Goal: Transaction & Acquisition: Purchase product/service

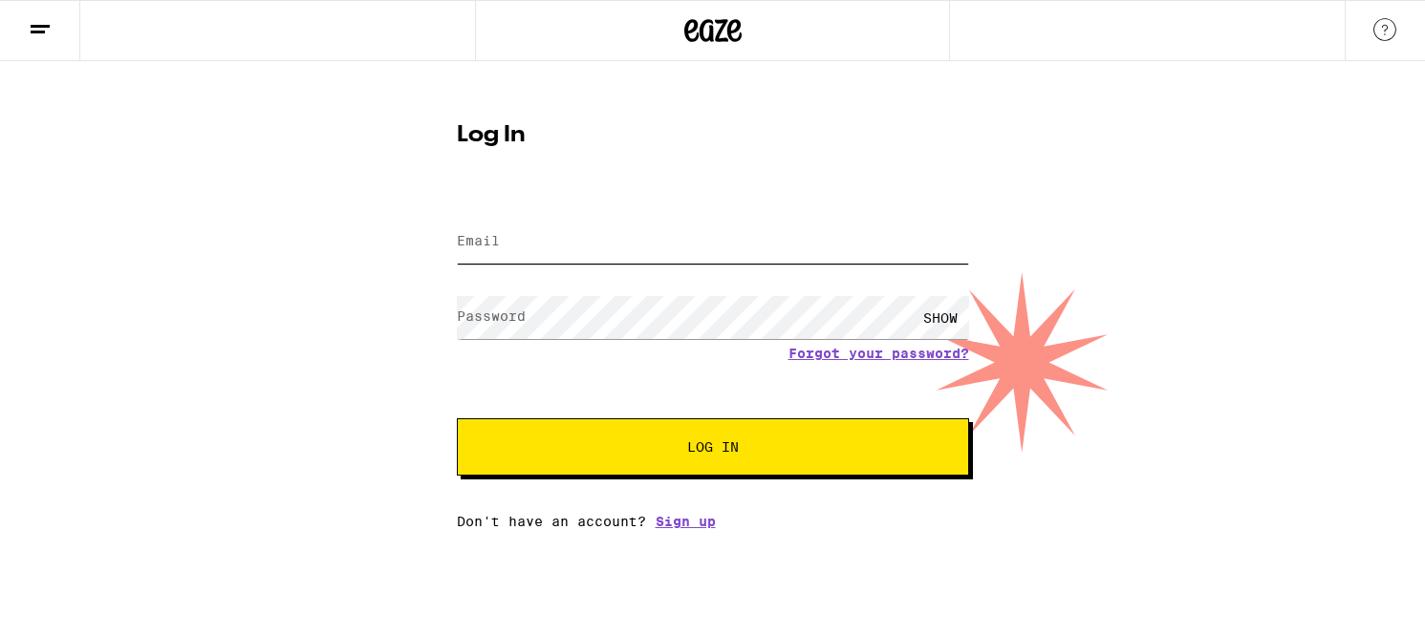
type input "[EMAIL_ADDRESS][DOMAIN_NAME]"
click at [530, 455] on button "Log In" at bounding box center [713, 447] width 512 height 57
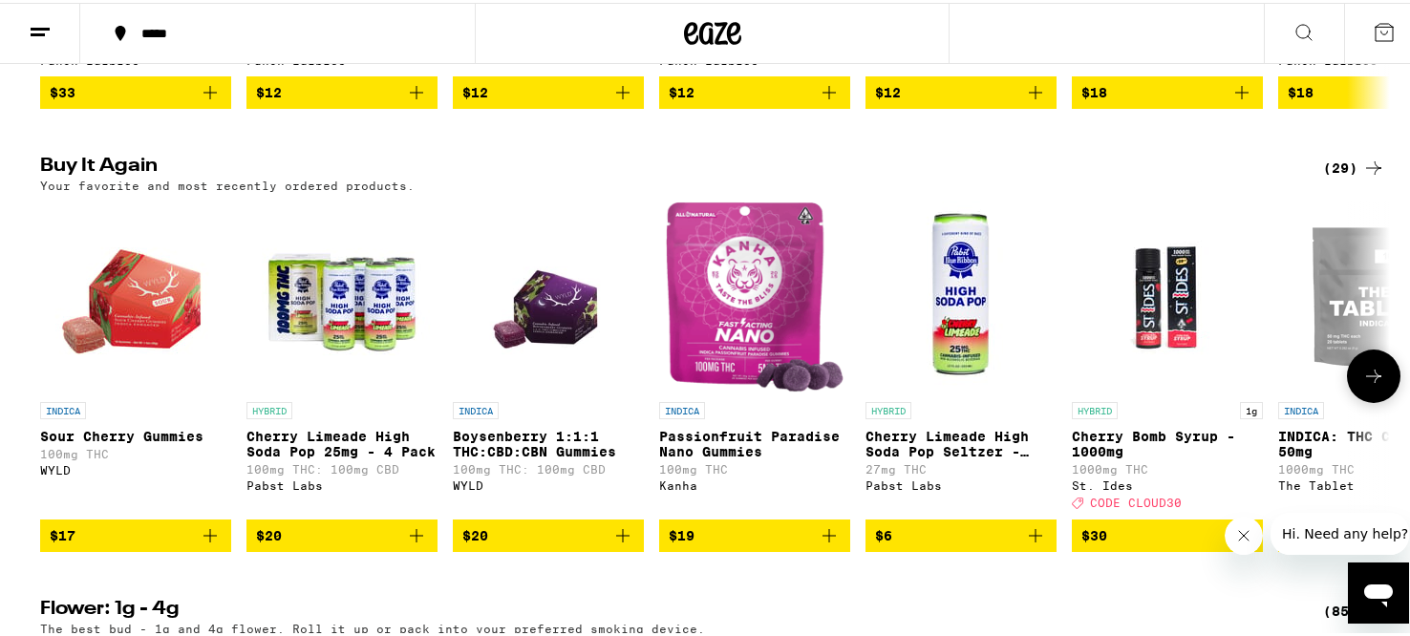
scroll to position [1424, 0]
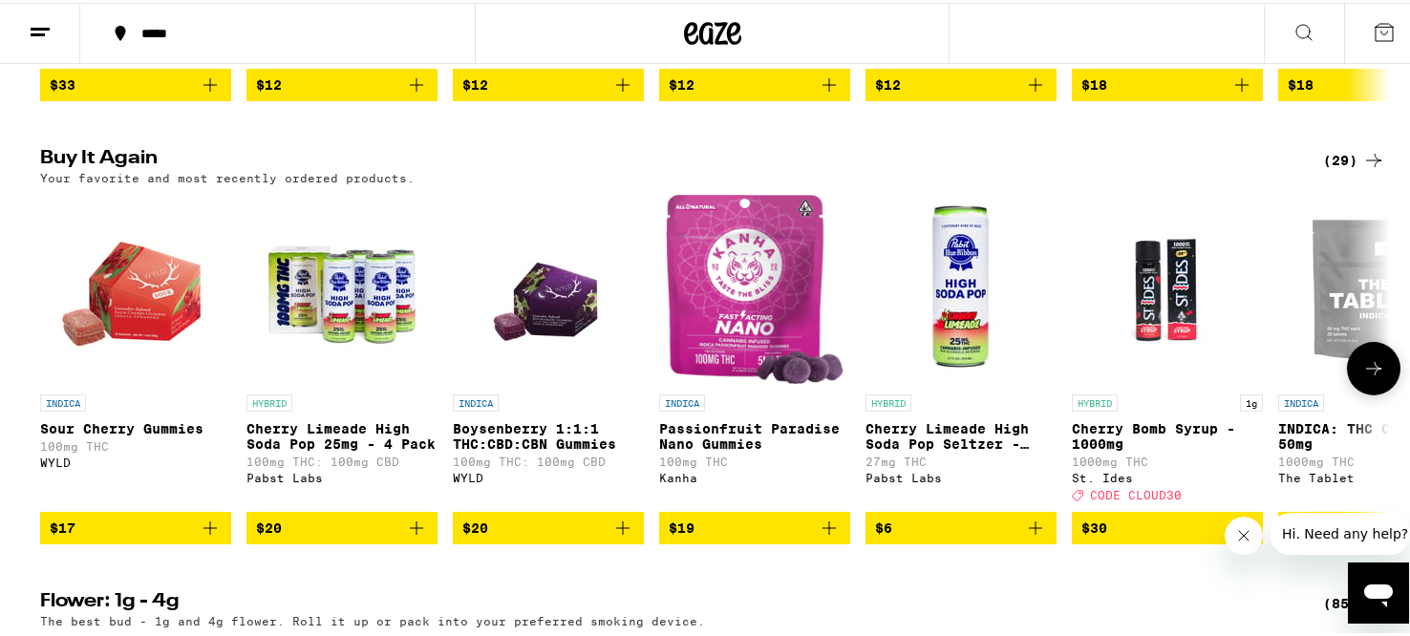
click at [207, 537] on icon "Add to bag" at bounding box center [210, 525] width 23 height 23
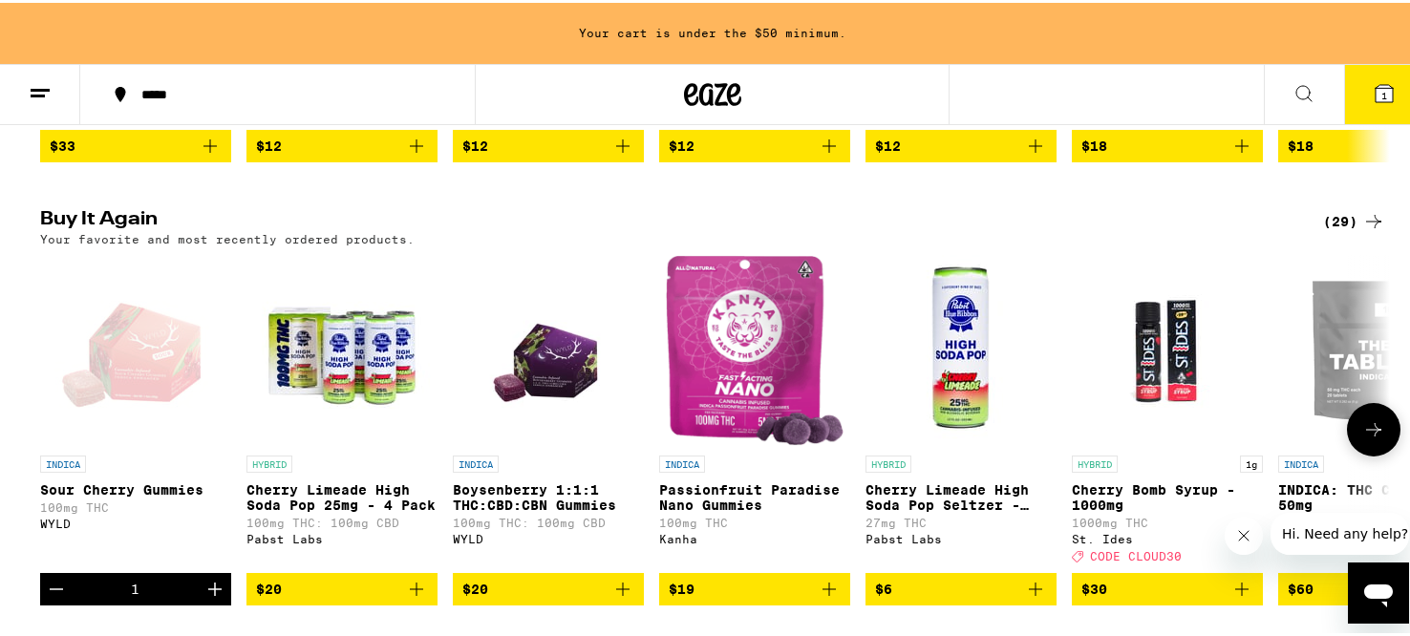
scroll to position [1485, 0]
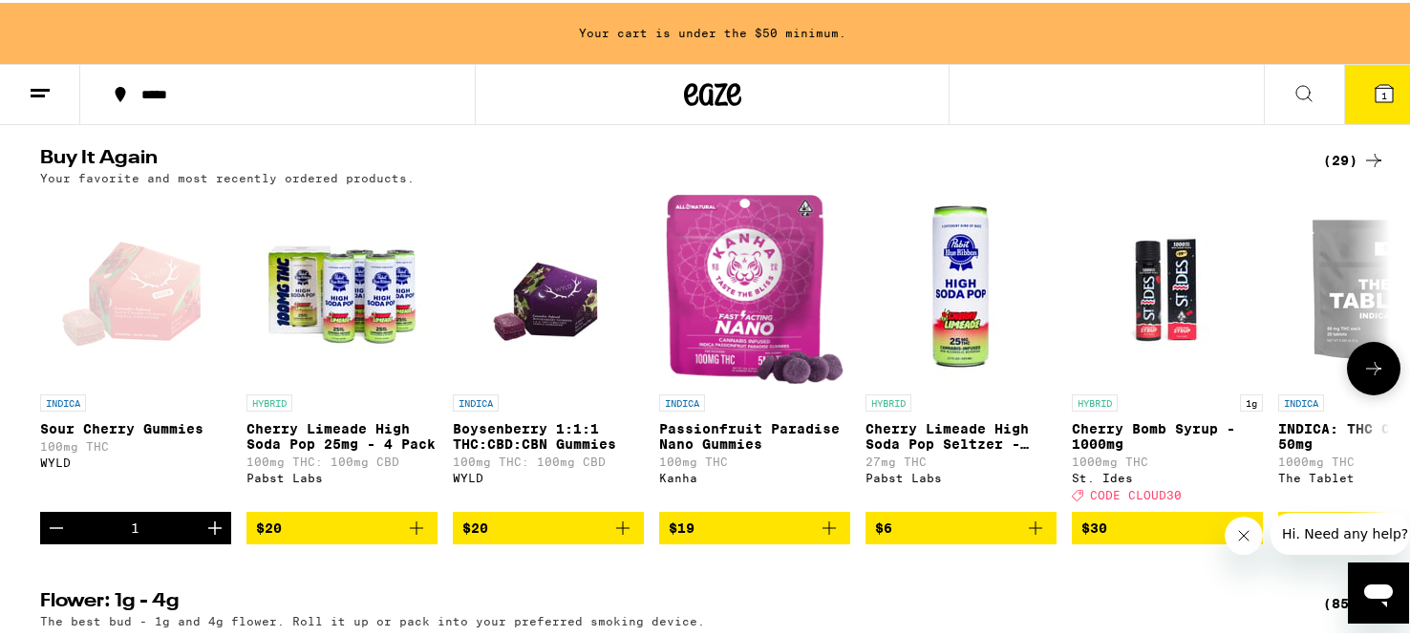
click at [208, 532] on icon "Increment" at bounding box center [214, 525] width 13 height 13
click at [406, 537] on icon "Add to bag" at bounding box center [416, 525] width 23 height 23
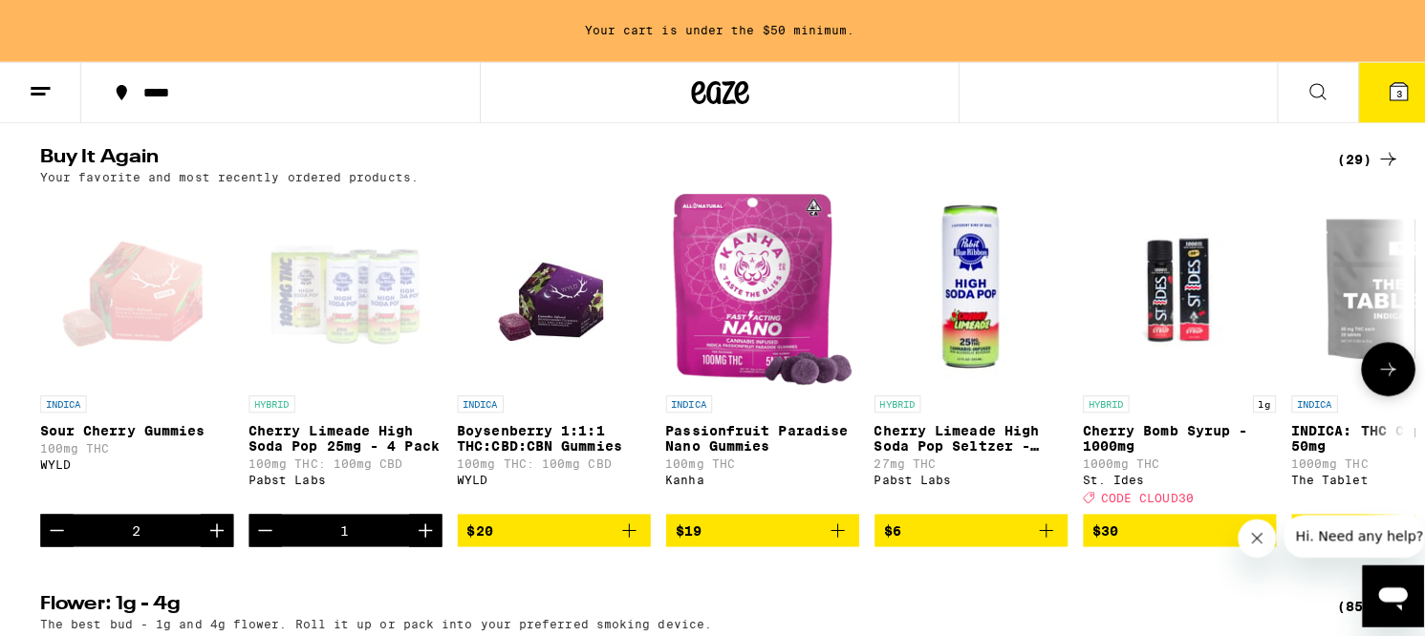
scroll to position [1424, 0]
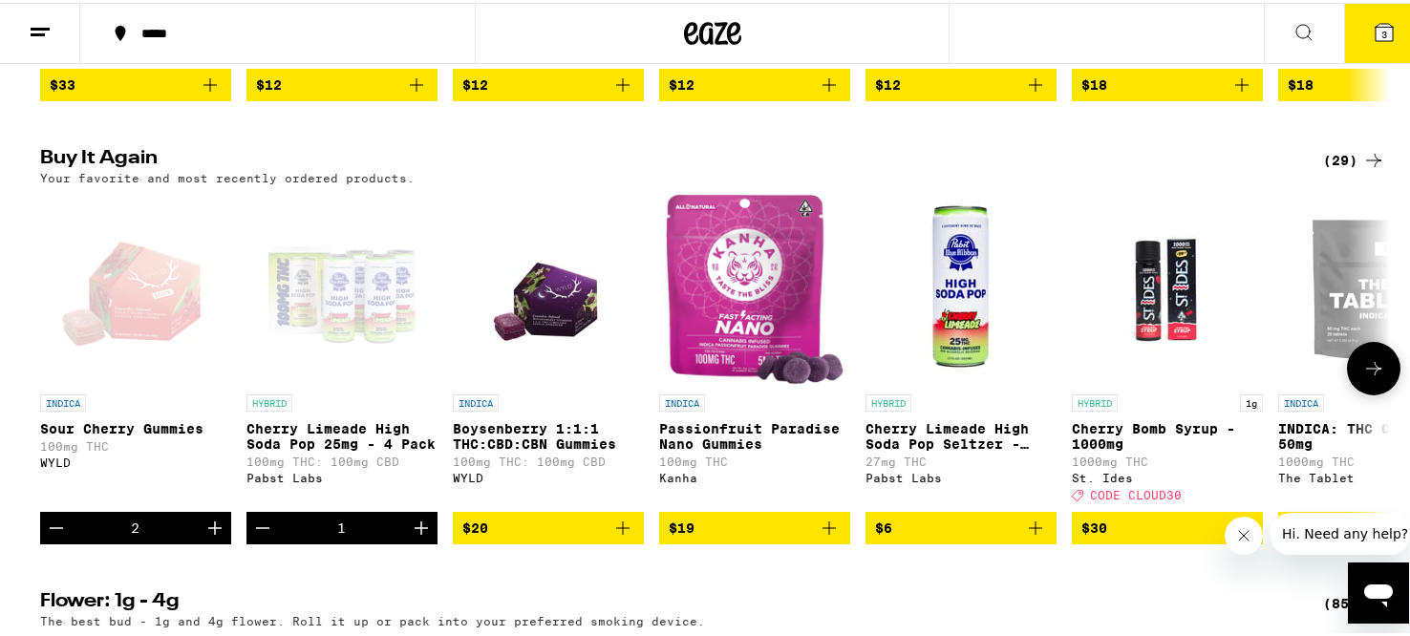
click at [823, 532] on icon "Add to bag" at bounding box center [829, 525] width 13 height 13
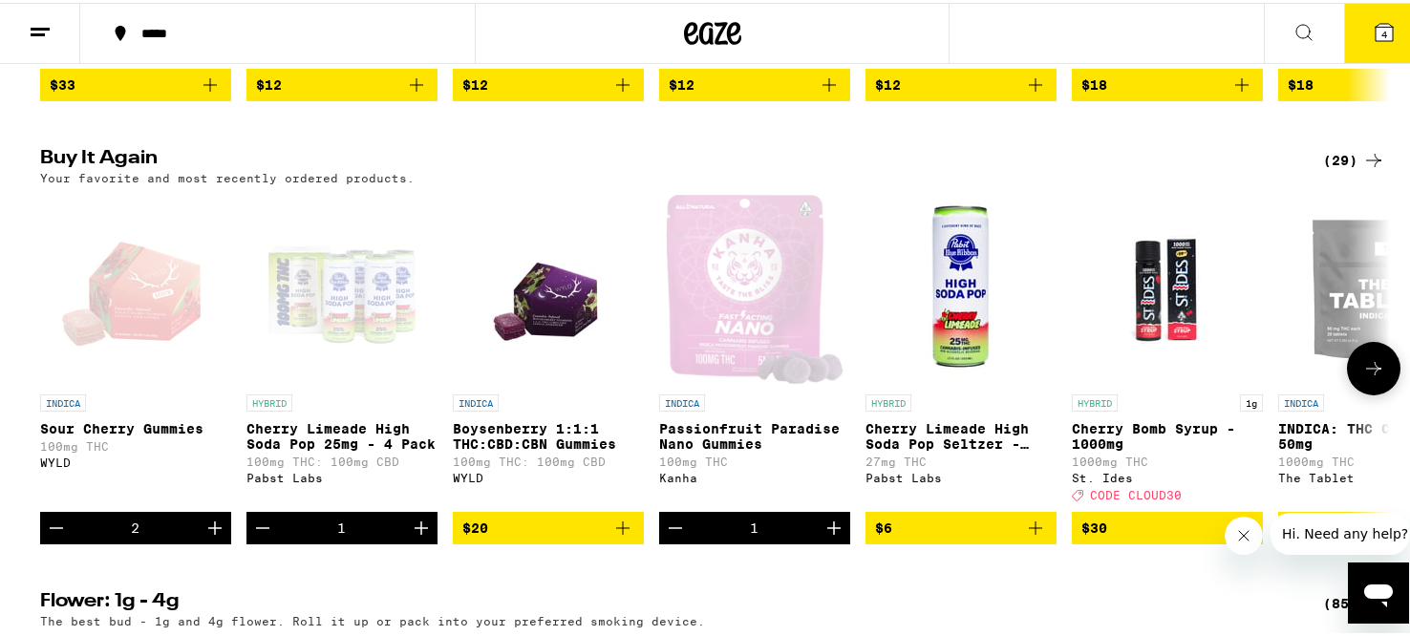
click at [673, 537] on icon "Decrement" at bounding box center [675, 525] width 23 height 23
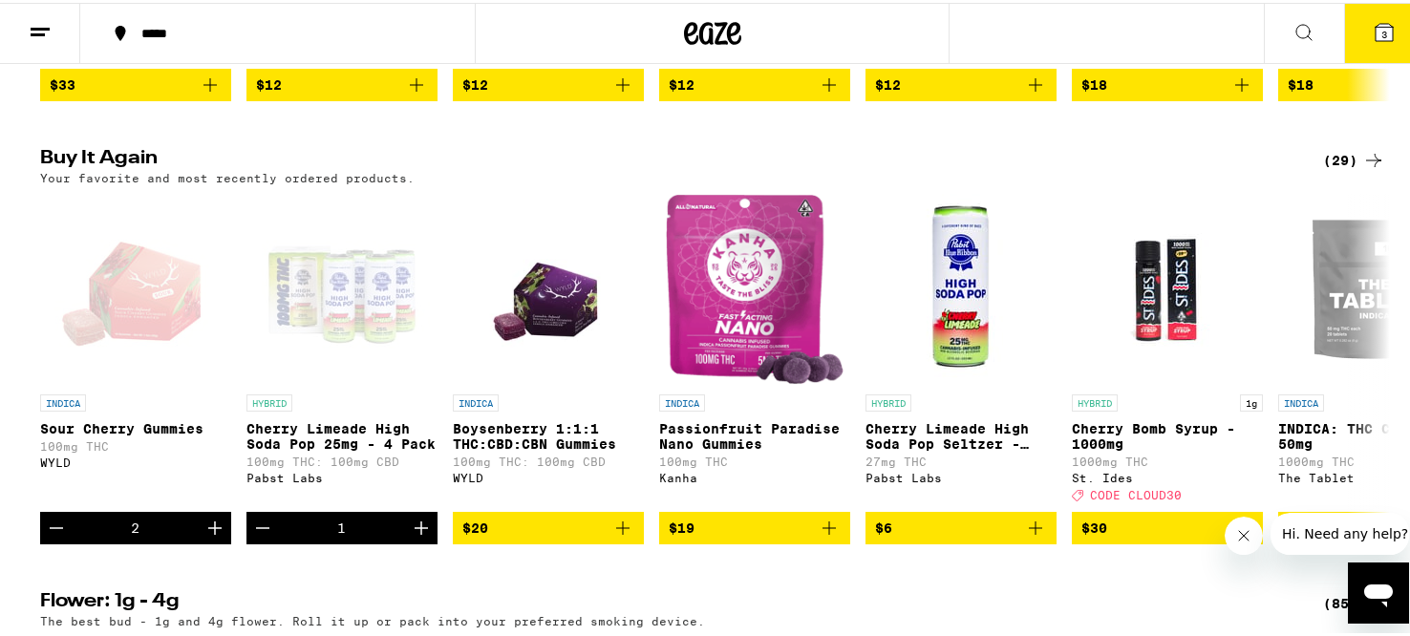
click at [1358, 32] on button "3" at bounding box center [1384, 30] width 80 height 59
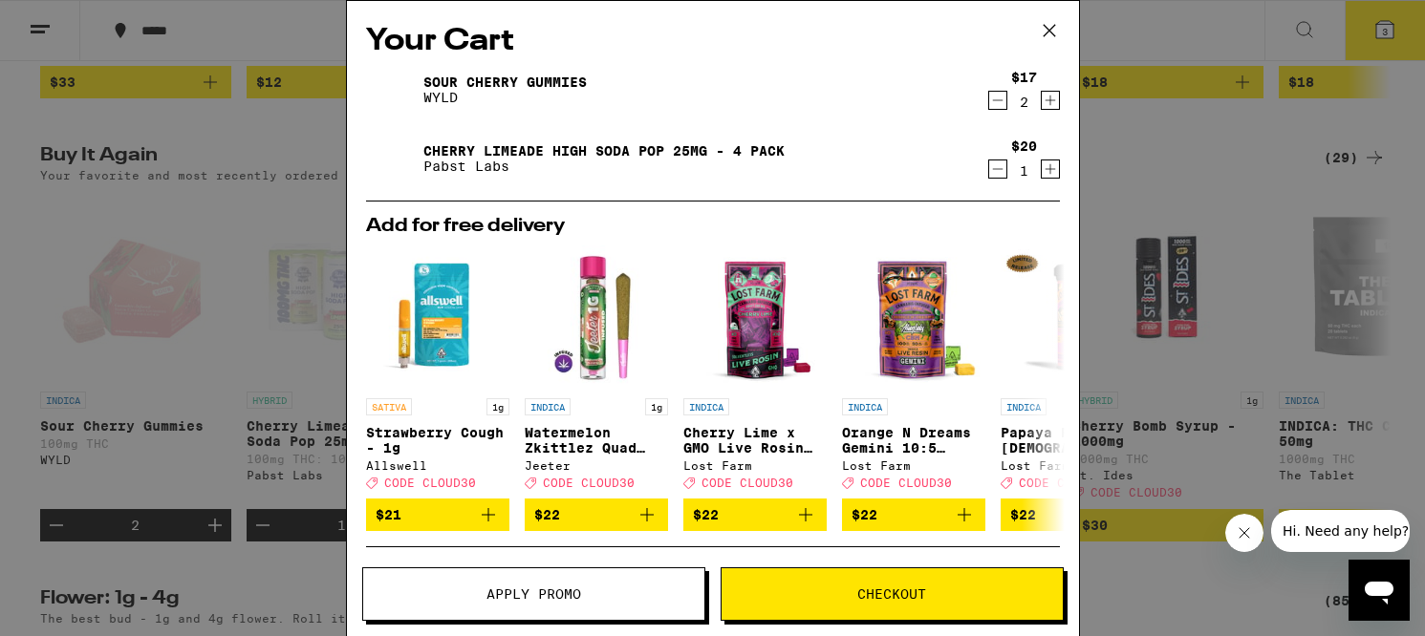
click at [994, 595] on span "Checkout" at bounding box center [891, 594] width 341 height 13
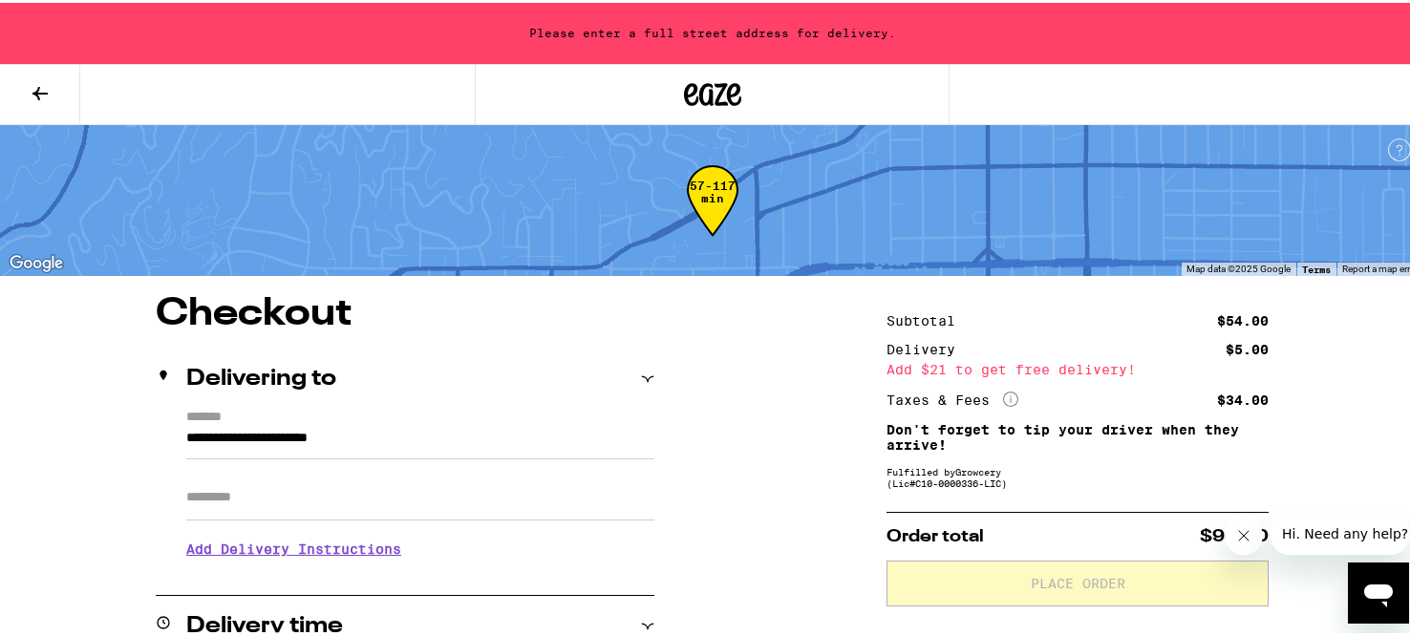
click at [596, 490] on input "Apt/Suite" at bounding box center [420, 495] width 468 height 46
click at [372, 510] on input "Apt/Suite" at bounding box center [420, 495] width 468 height 46
click at [304, 509] on input "Apt/Suite" at bounding box center [420, 495] width 468 height 46
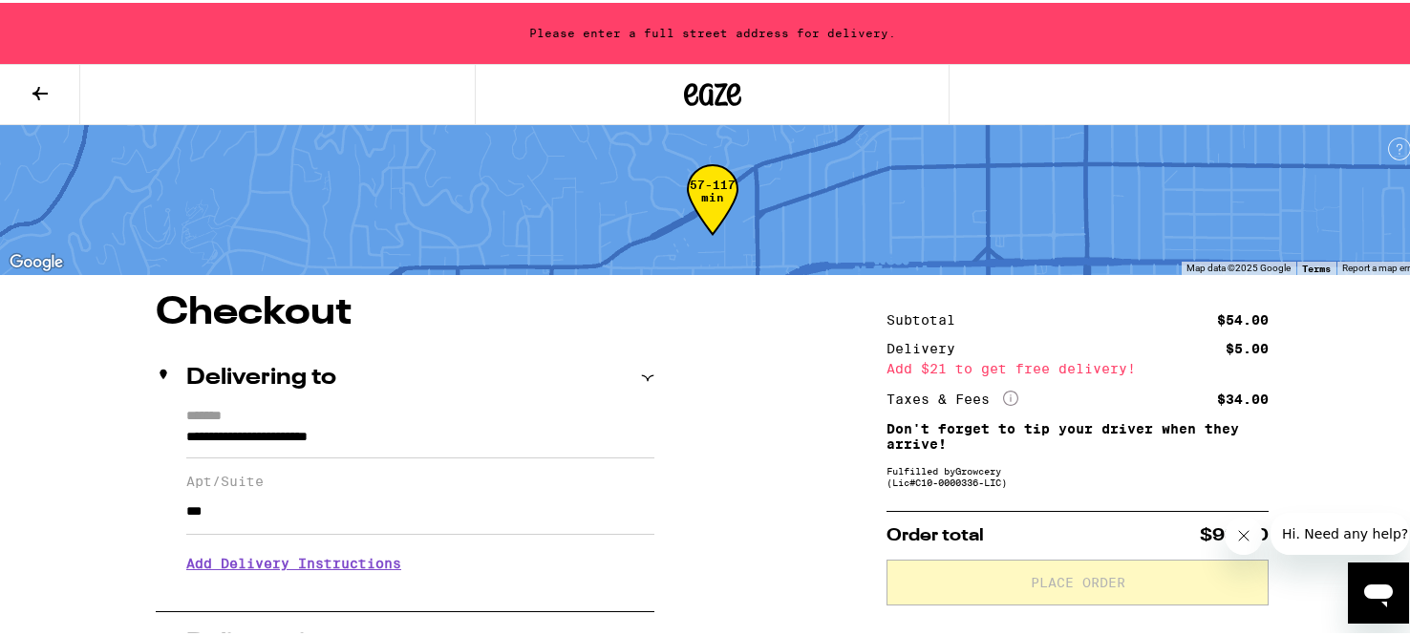
scroll to position [4, 0]
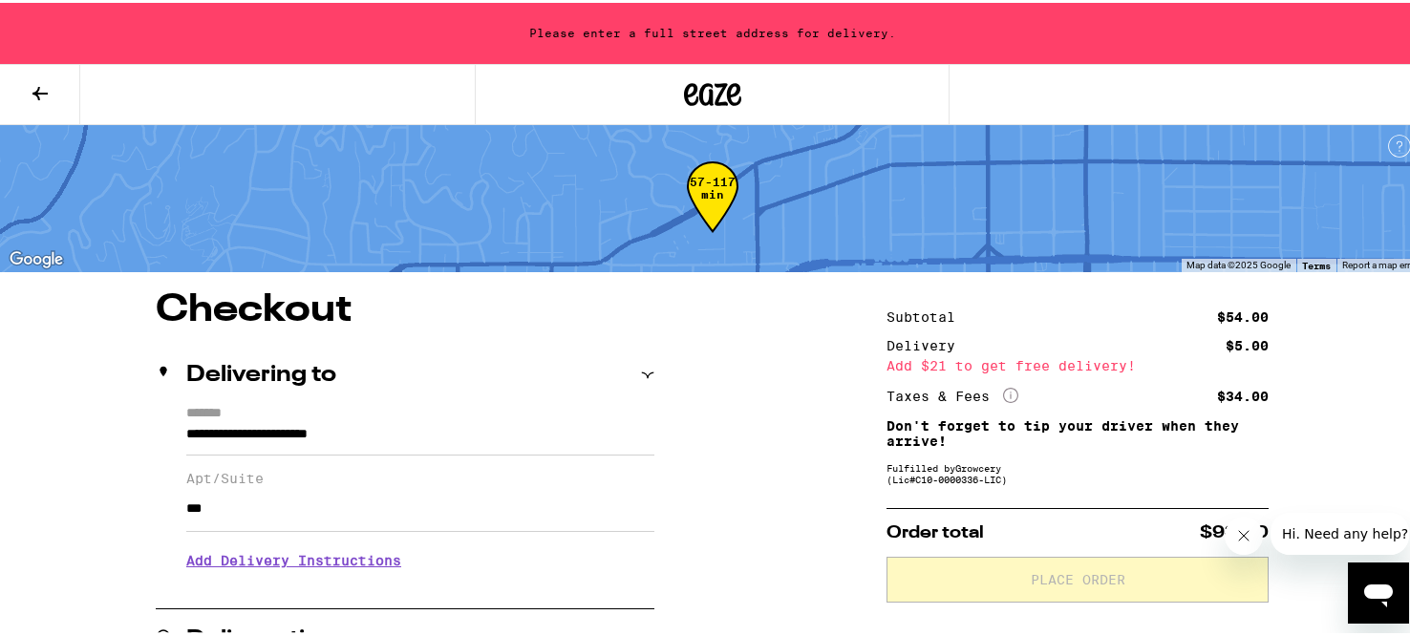
type input "***"
click at [186, 434] on input "**********" at bounding box center [420, 436] width 468 height 32
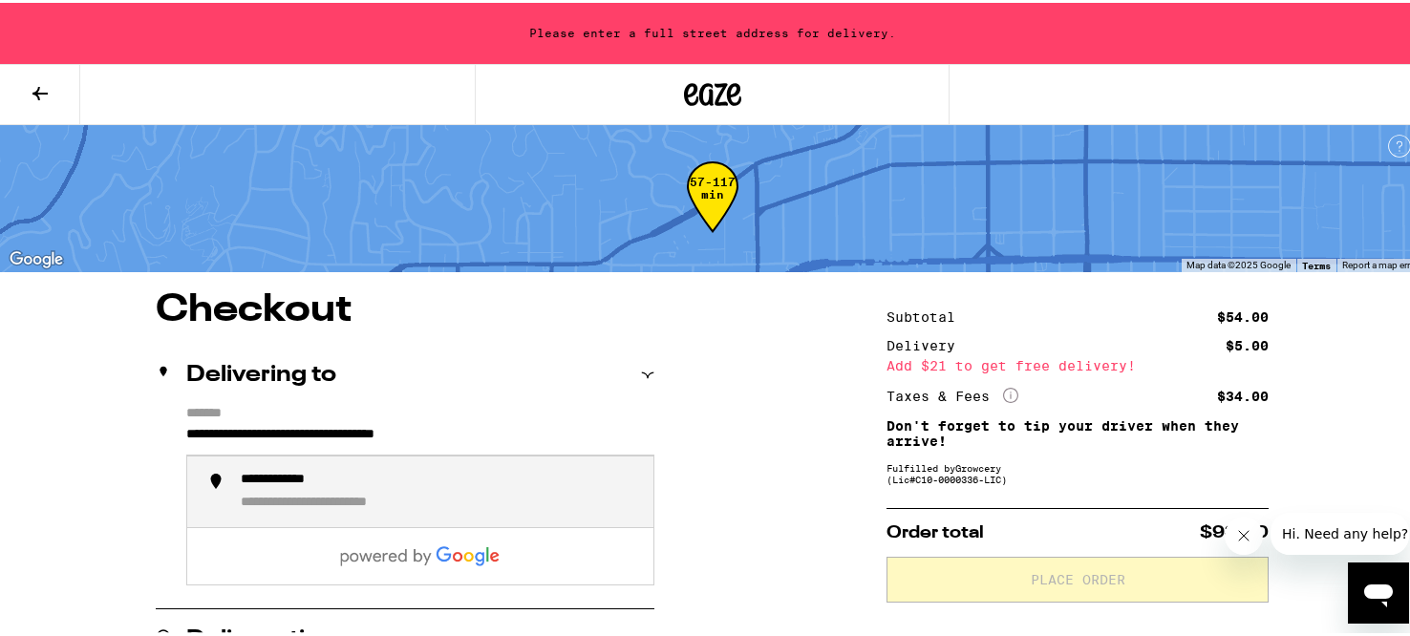
click at [523, 471] on div "**********" at bounding box center [440, 489] width 398 height 40
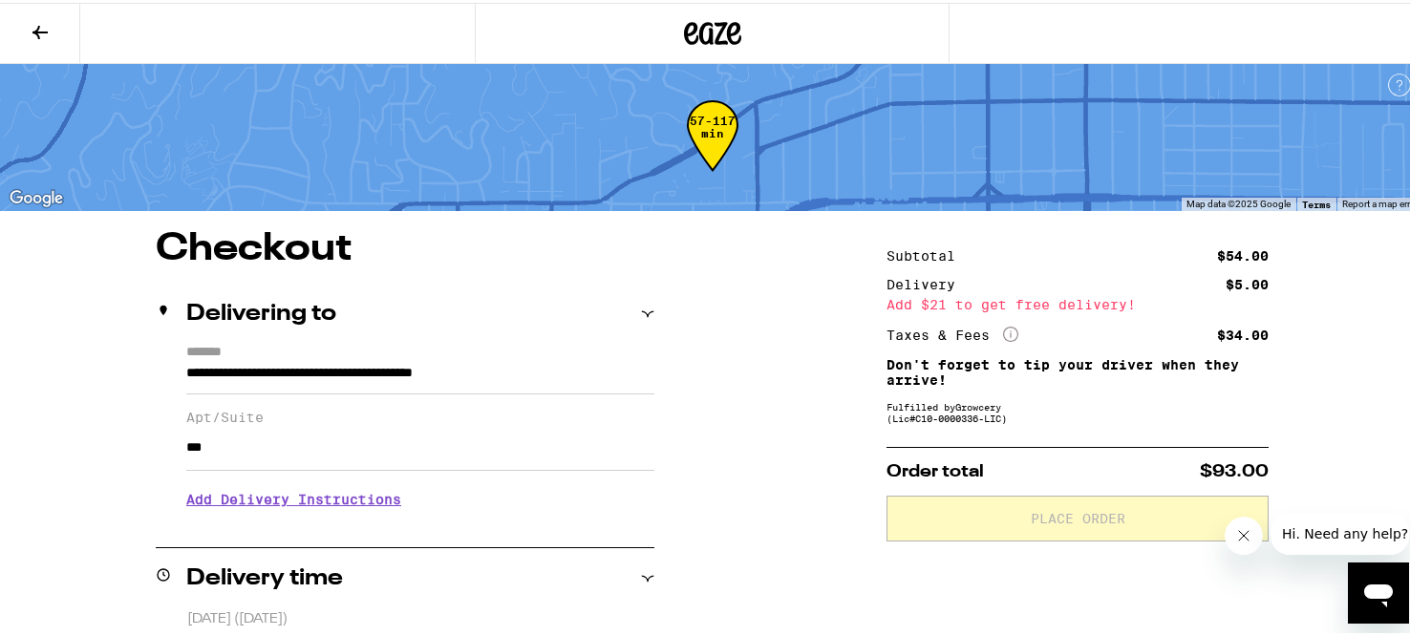
type input "**********"
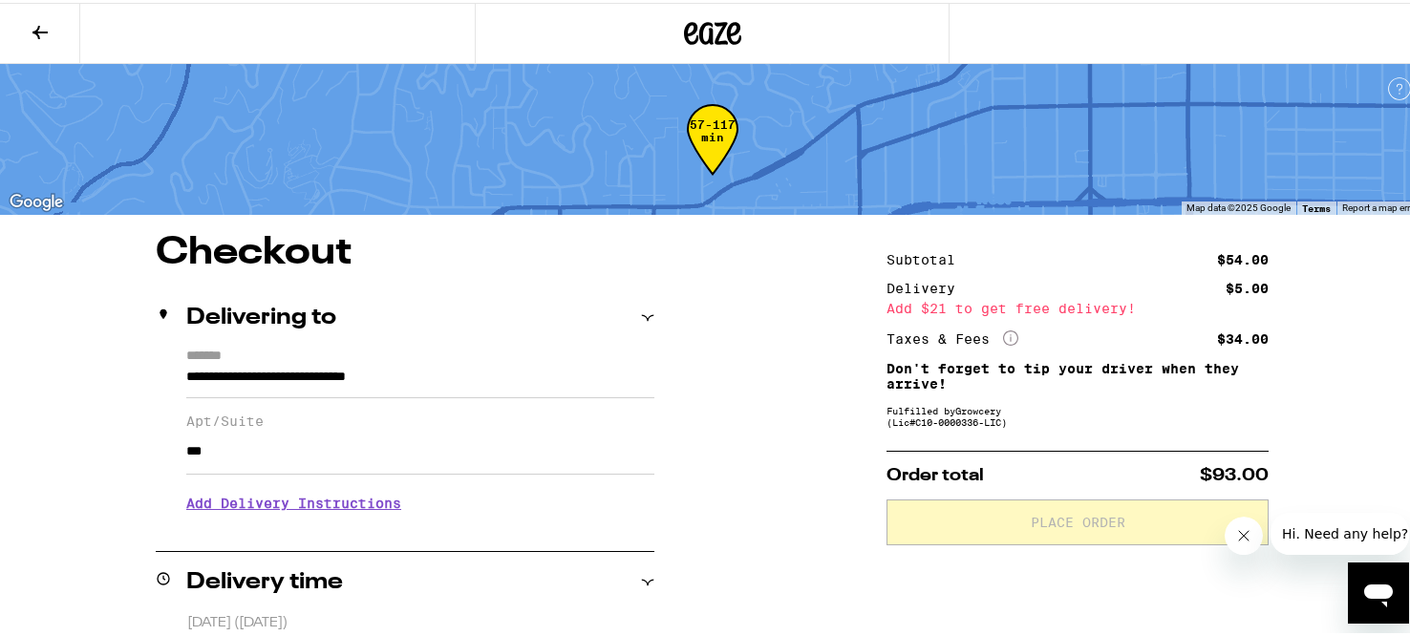
click at [374, 500] on h3 "Add Delivery Instructions" at bounding box center [420, 501] width 468 height 44
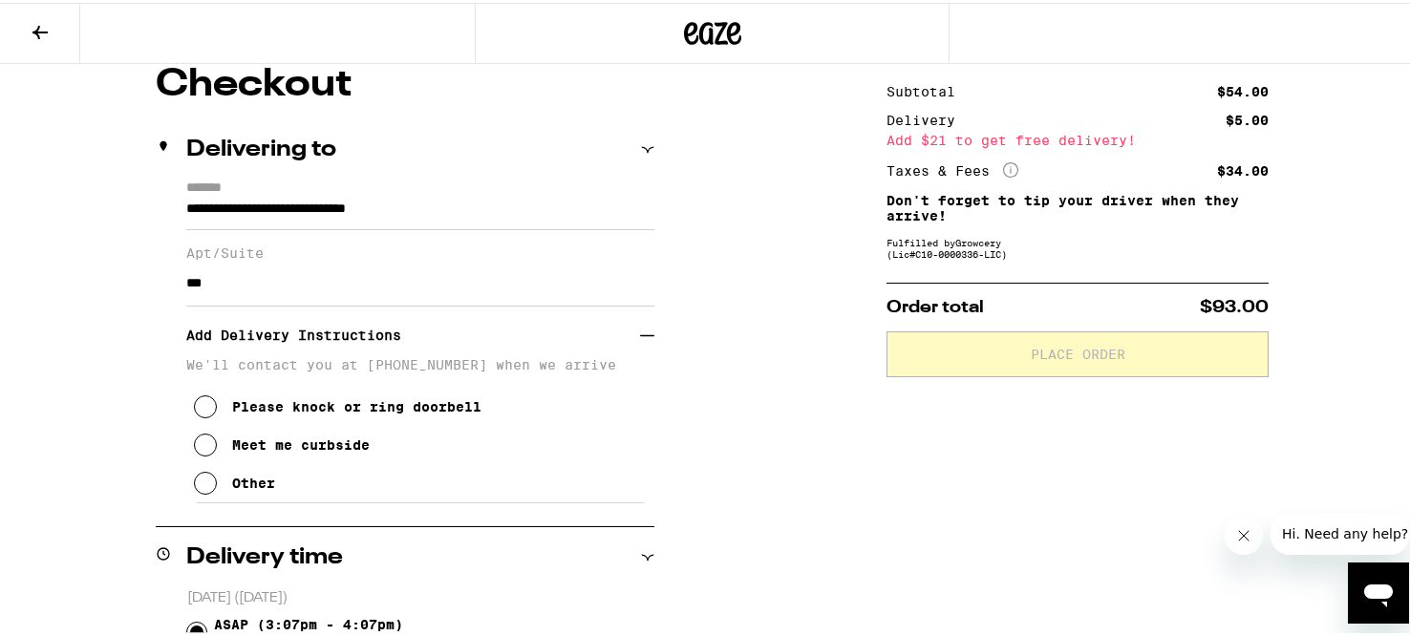
scroll to position [184, 0]
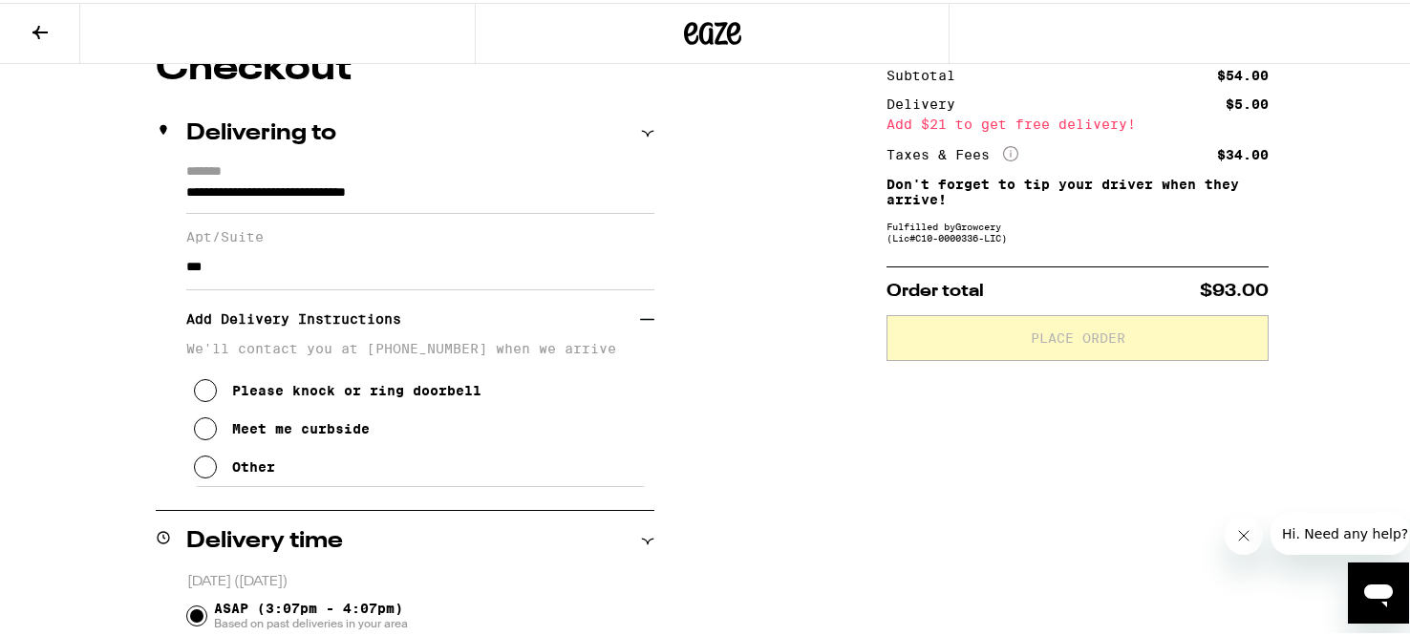
click at [203, 476] on icon at bounding box center [205, 464] width 23 height 23
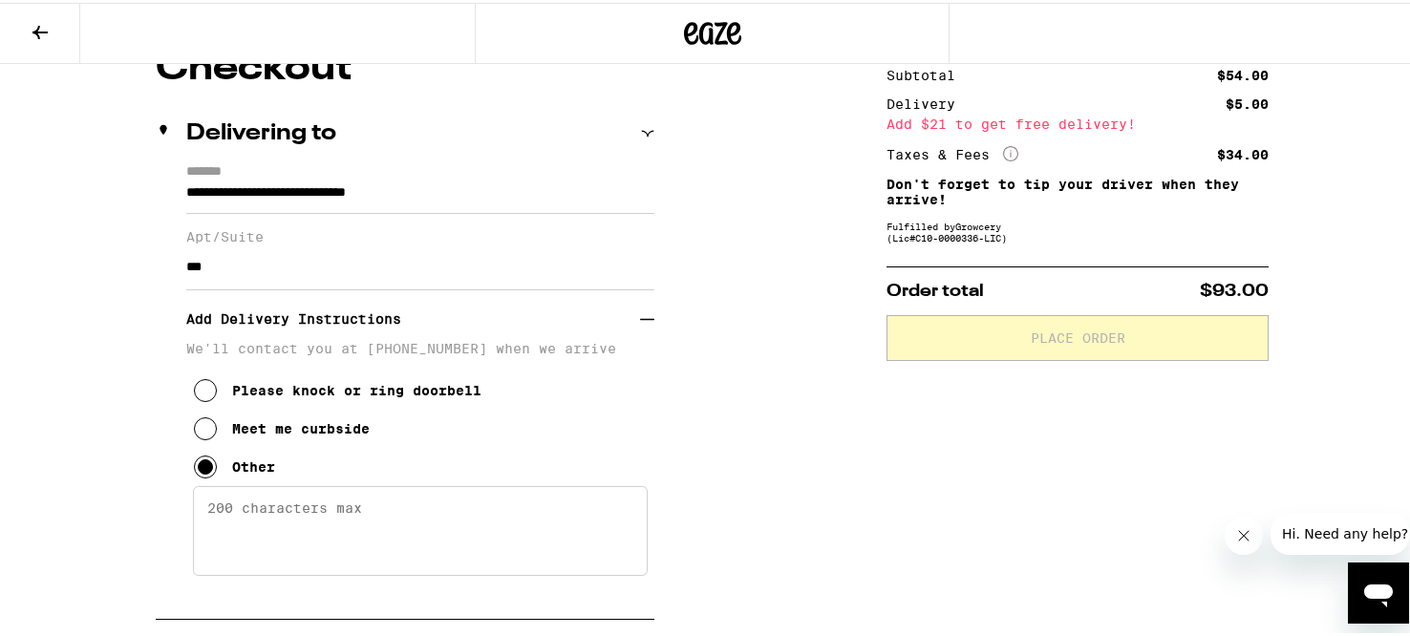
click at [270, 510] on textarea "Enter any other delivery instructions you want driver to know" at bounding box center [420, 529] width 455 height 90
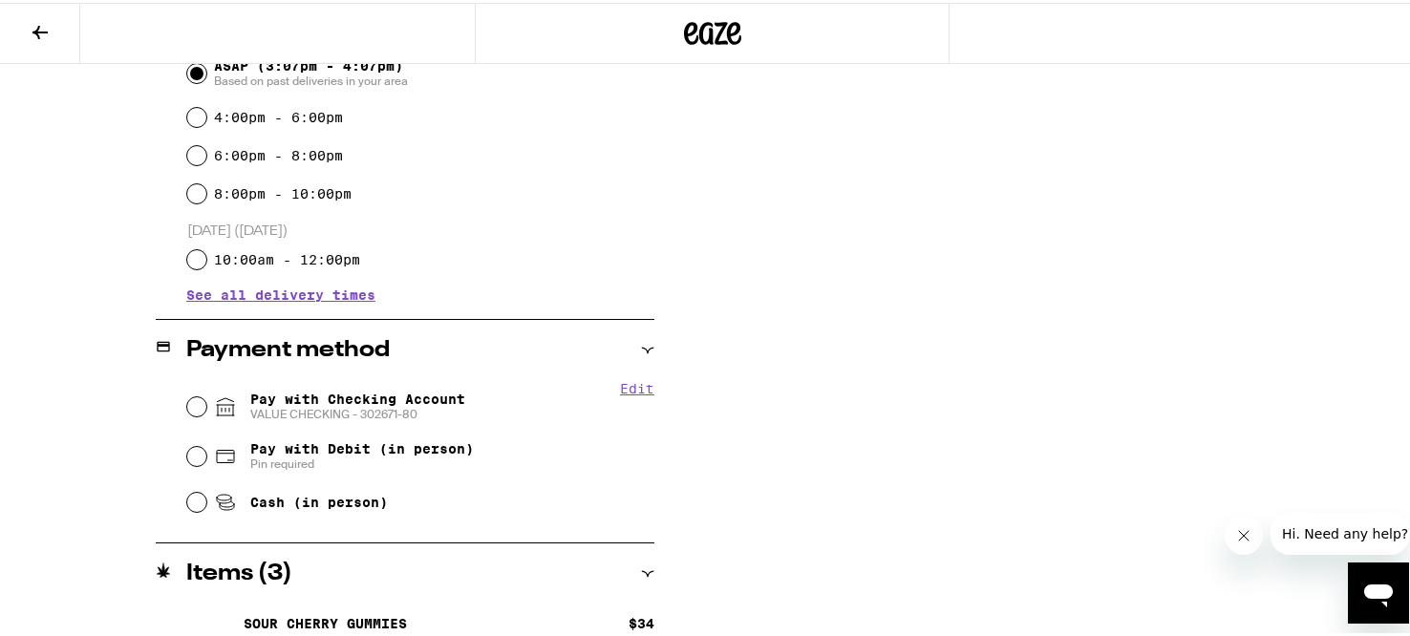
scroll to position [880, 0]
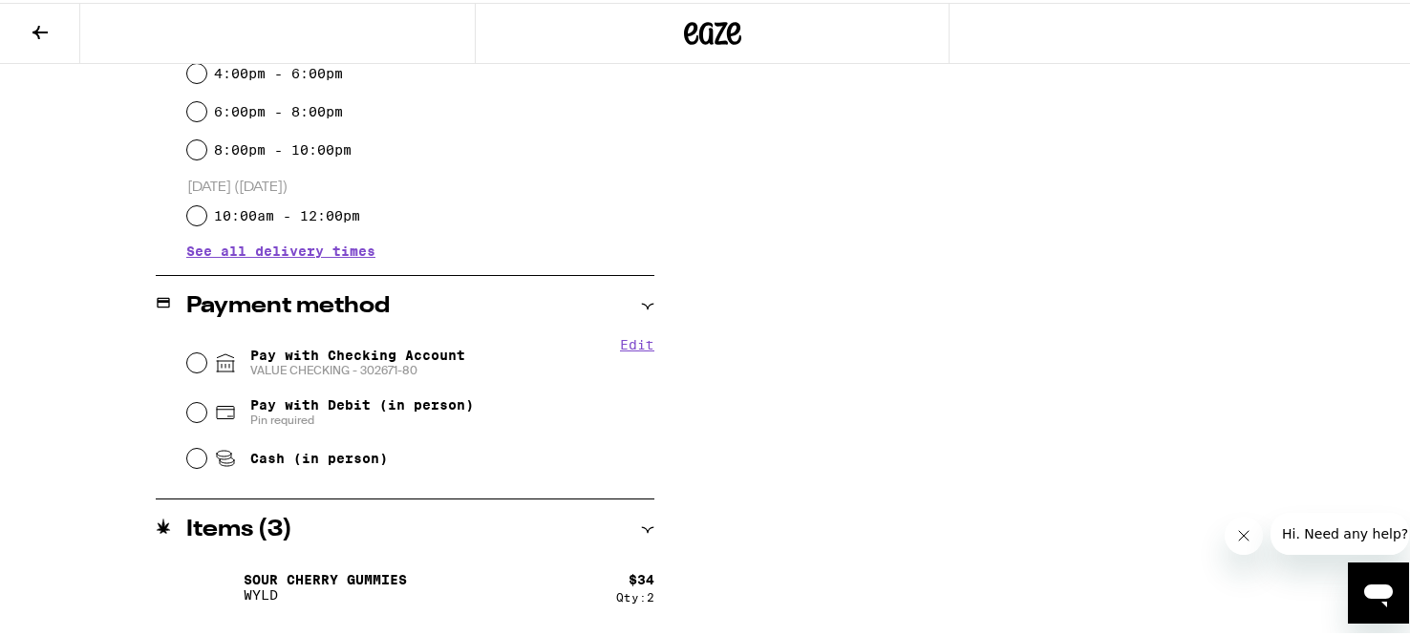
type textarea "Buzz 515 I'll let you in. Take elevator to the 5th floor. take a left and walk …"
click at [195, 365] on input "Pay with Checking Account VALUE CHECKING - [FINANCIAL_ID]" at bounding box center [196, 360] width 19 height 19
radio input "true"
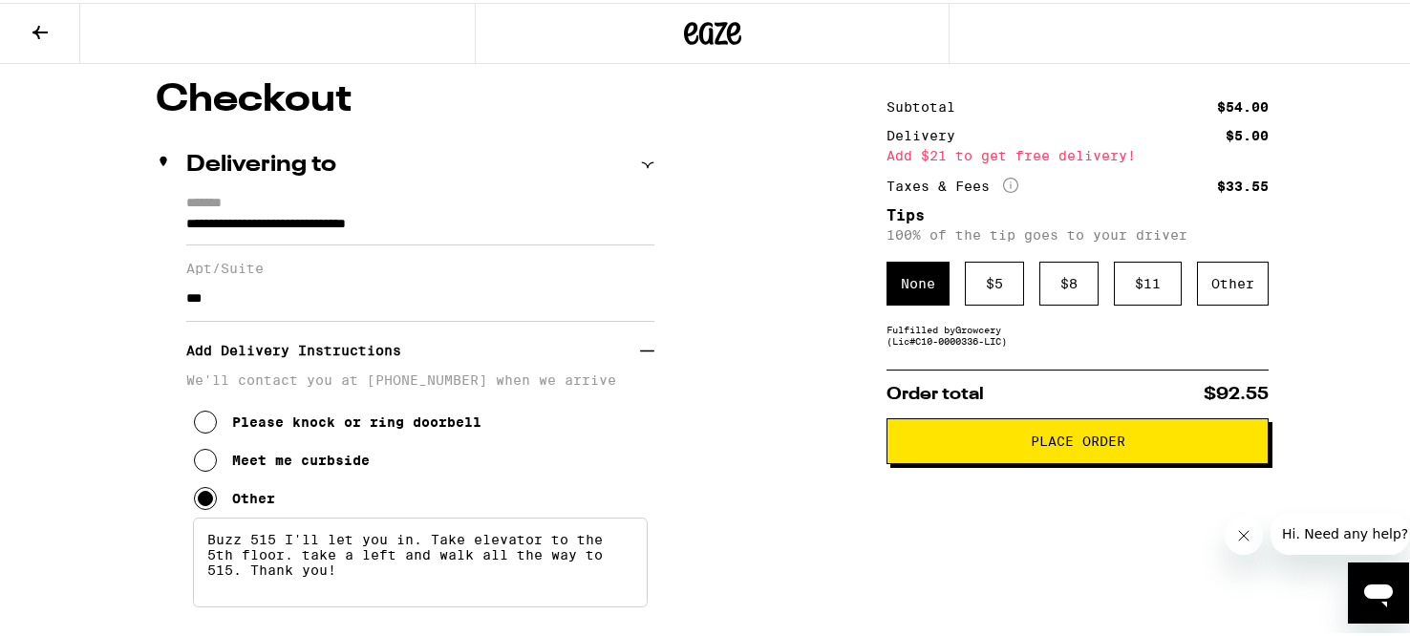
scroll to position [0, 0]
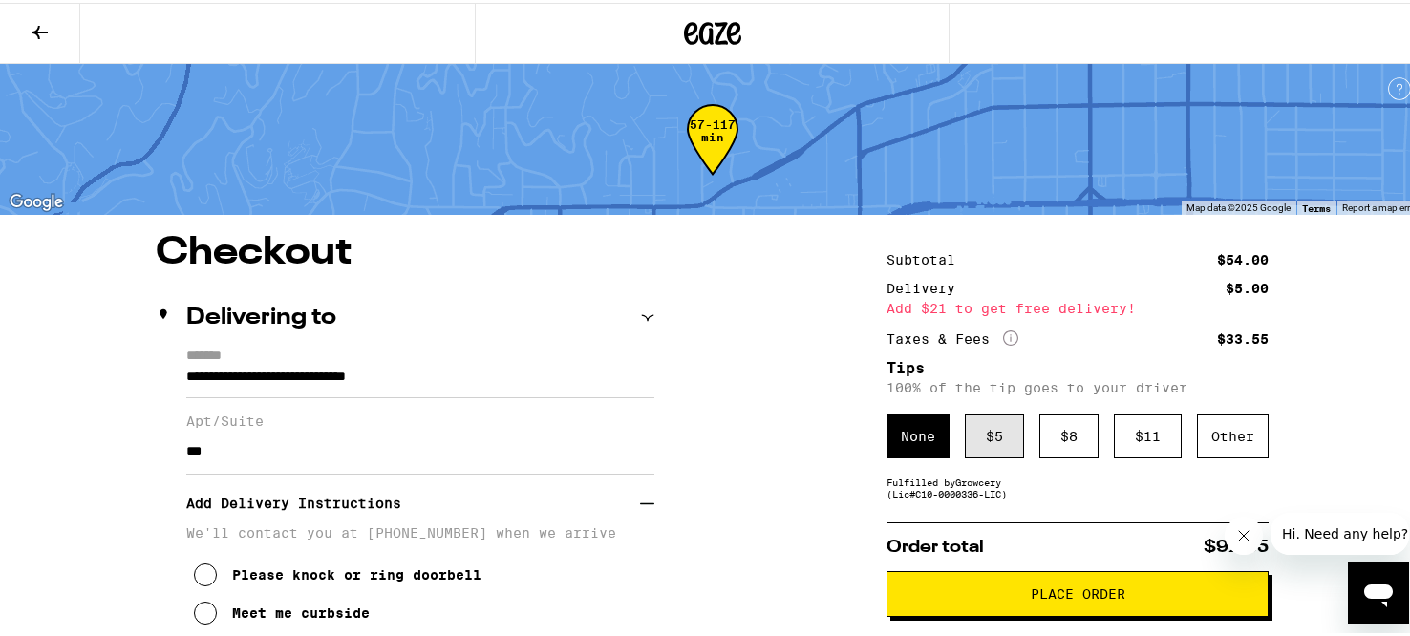
click at [978, 430] on div "$ 5" at bounding box center [994, 434] width 59 height 44
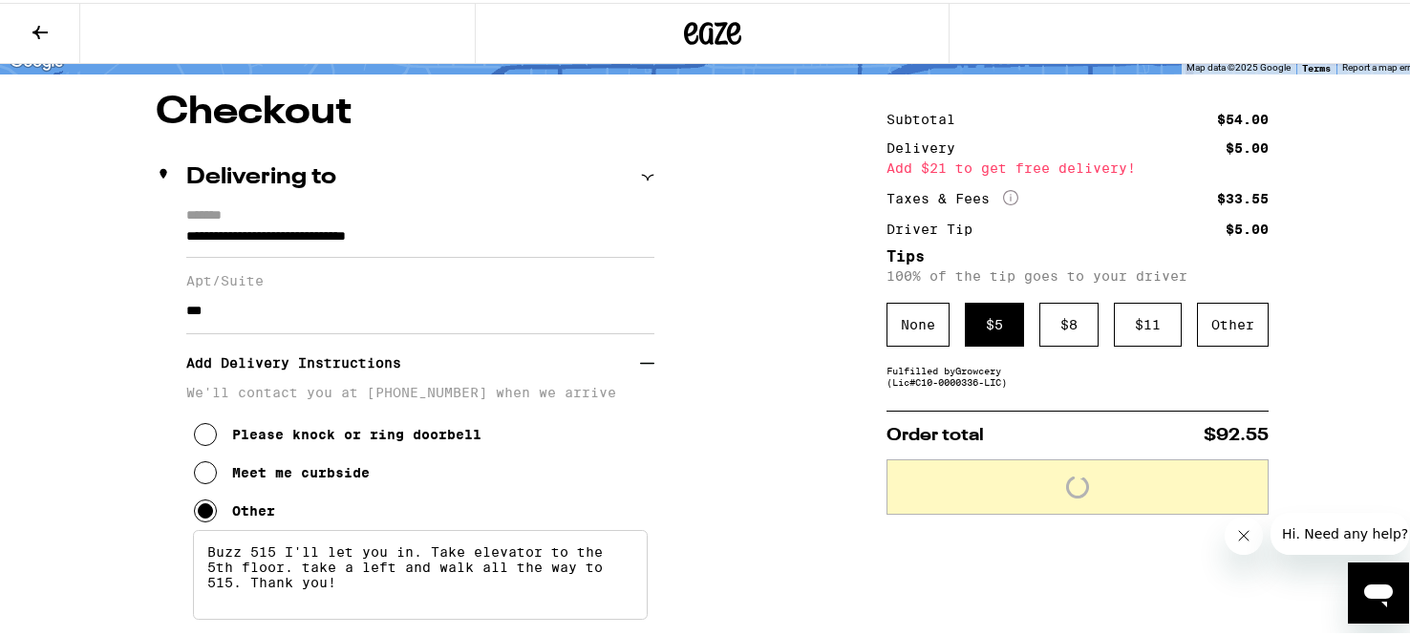
scroll to position [161, 0]
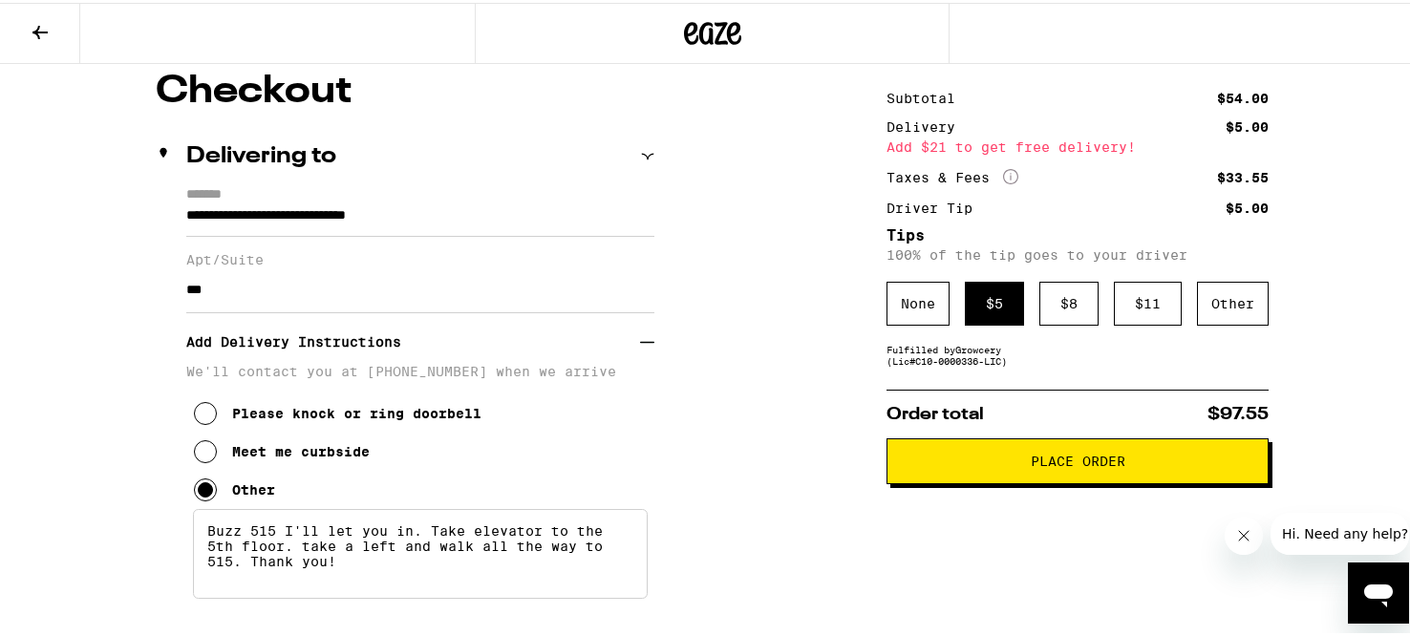
click at [1013, 473] on button "Place Order" at bounding box center [1078, 459] width 382 height 46
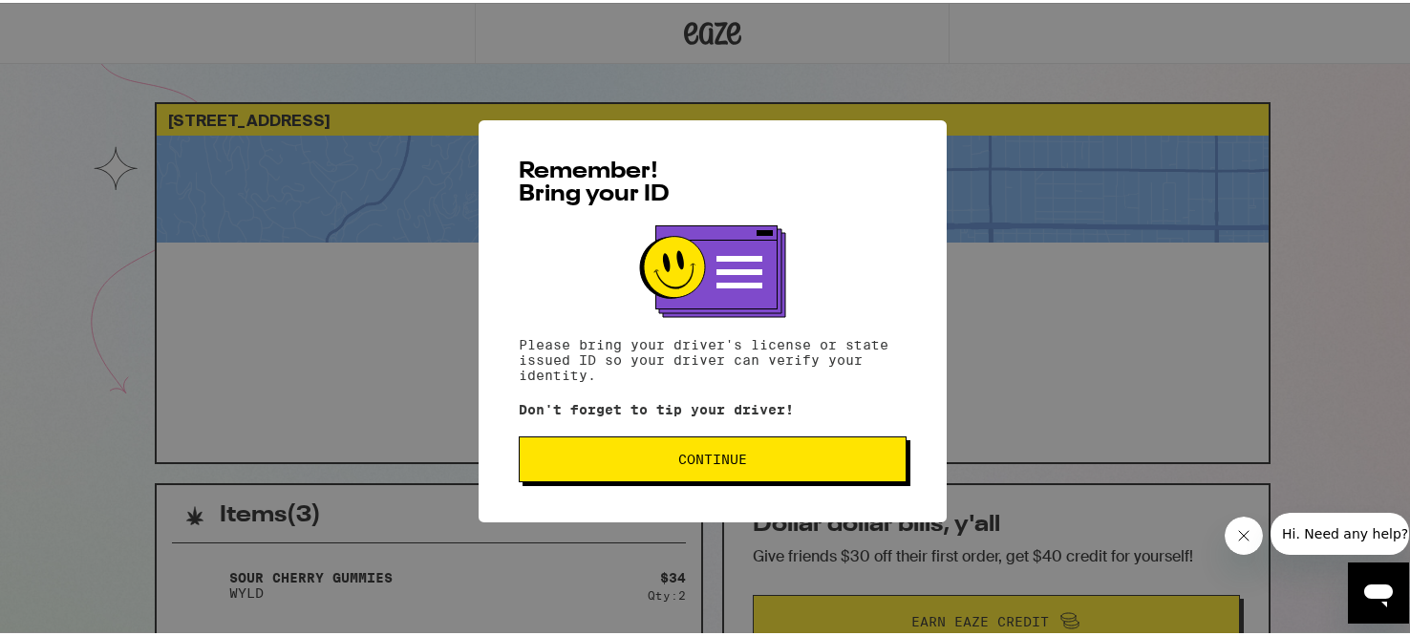
click at [882, 458] on span "Continue" at bounding box center [712, 456] width 355 height 13
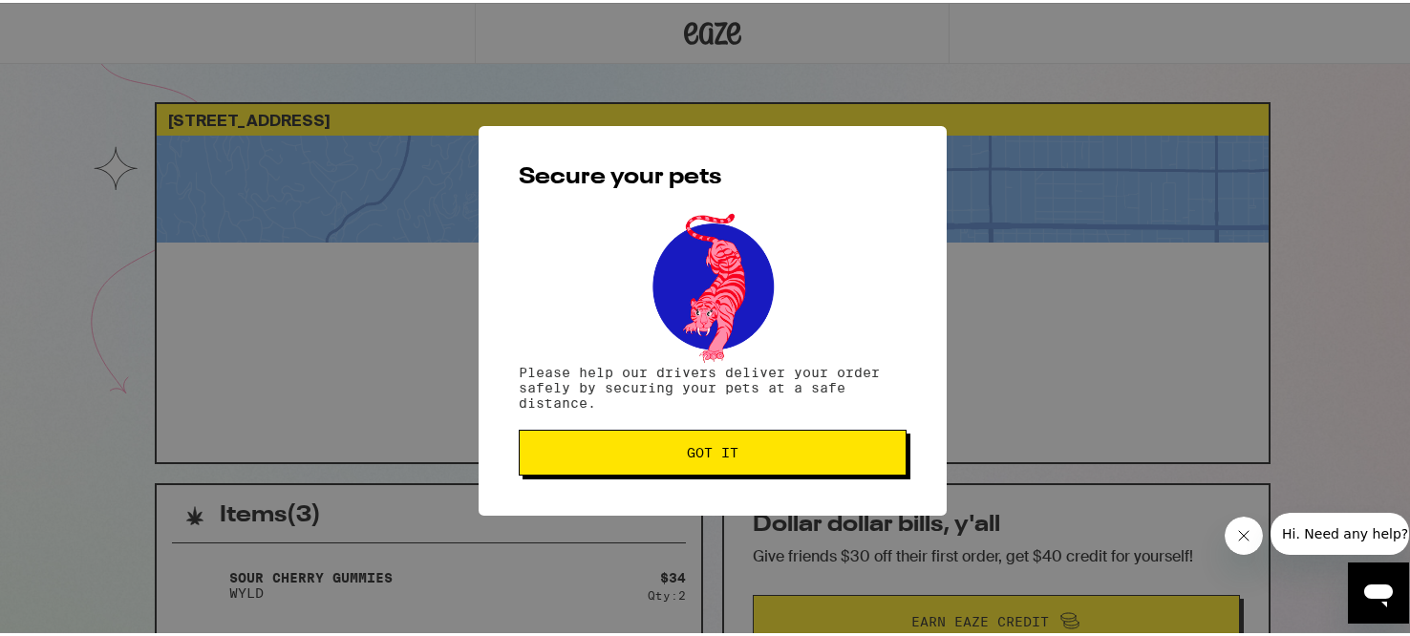
click at [877, 457] on span "Got it" at bounding box center [712, 449] width 355 height 13
